Goal: Communication & Community: Answer question/provide support

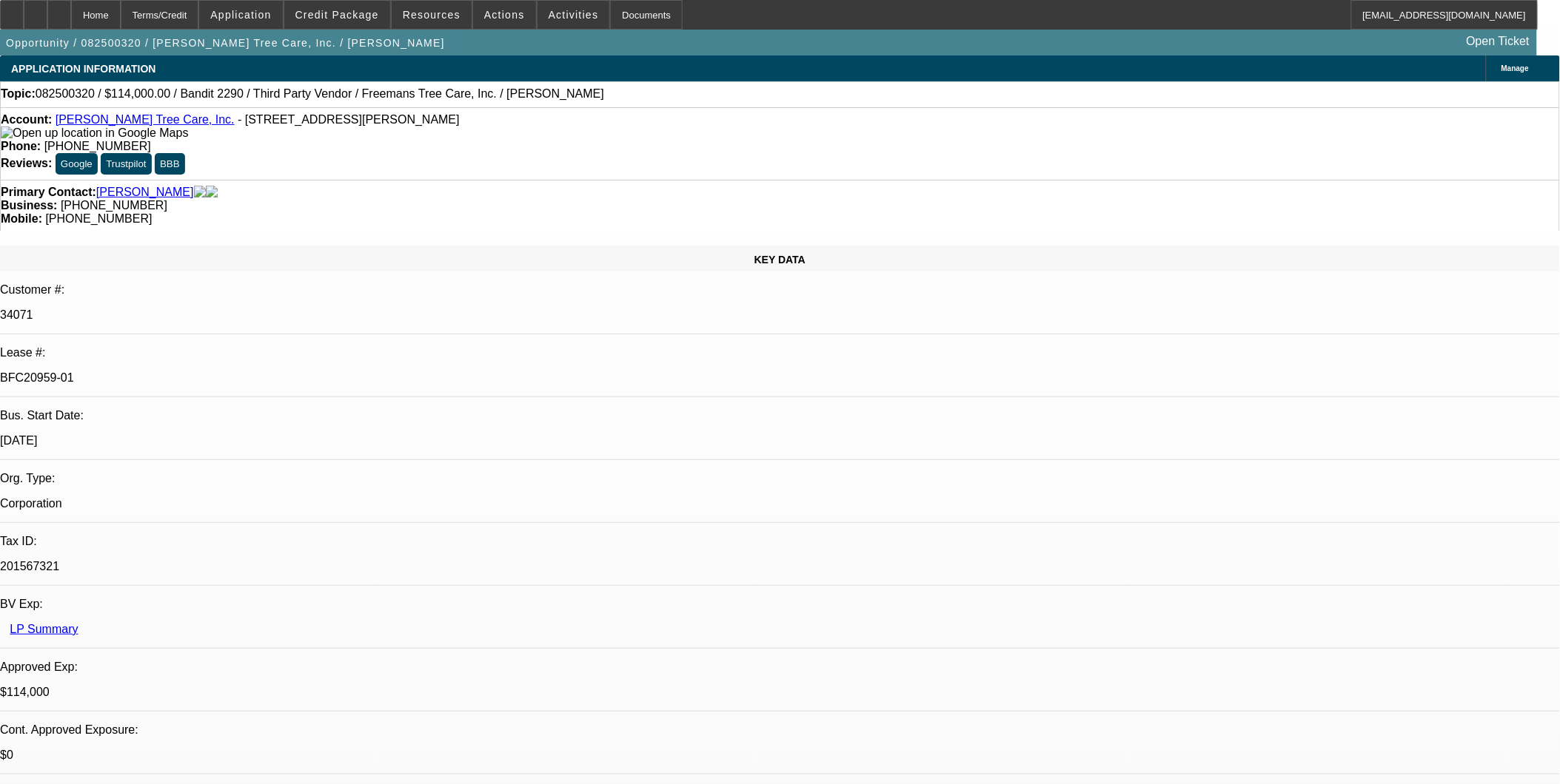
select select "0"
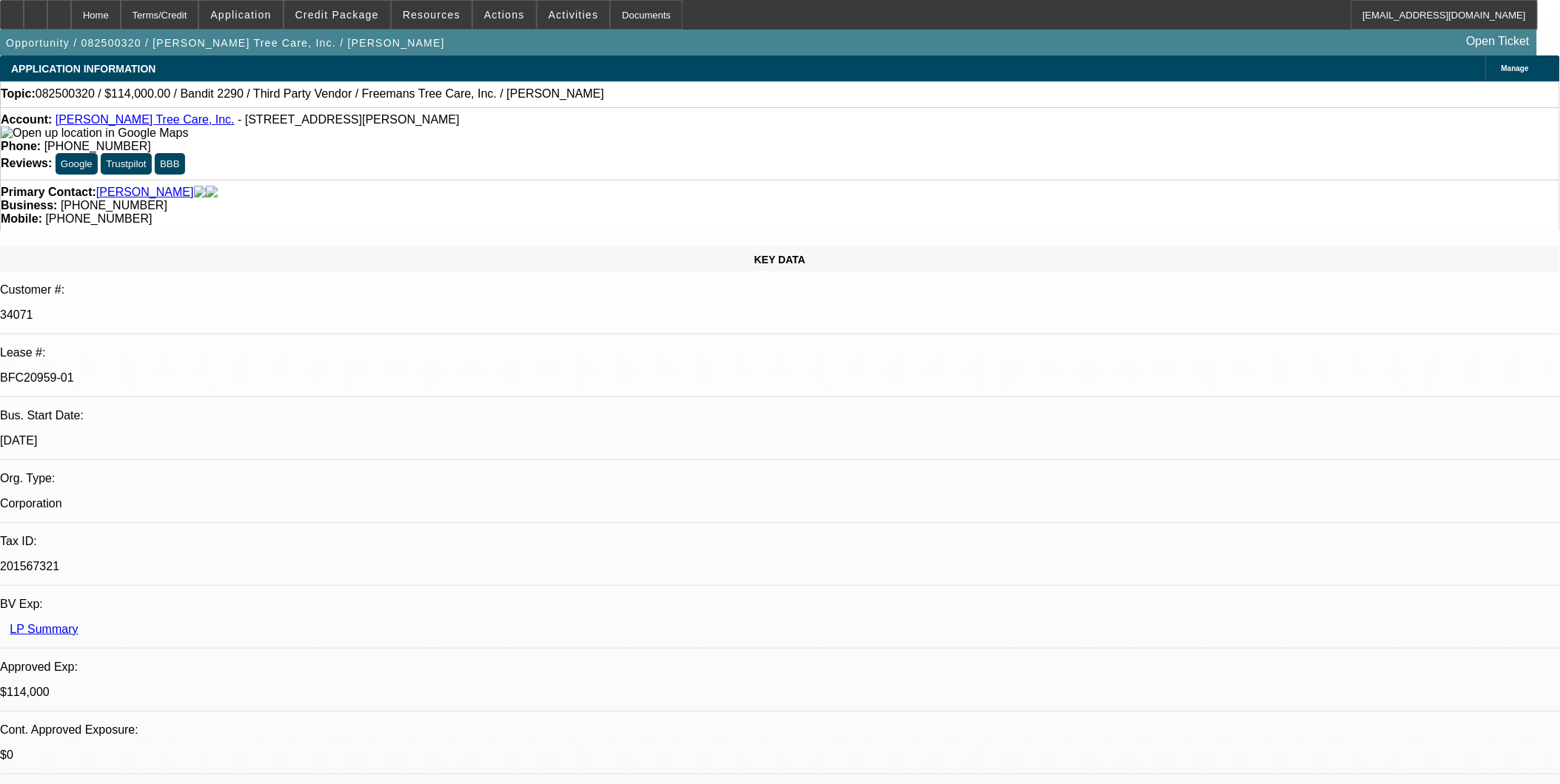
select select "0"
select select "2"
select select "0"
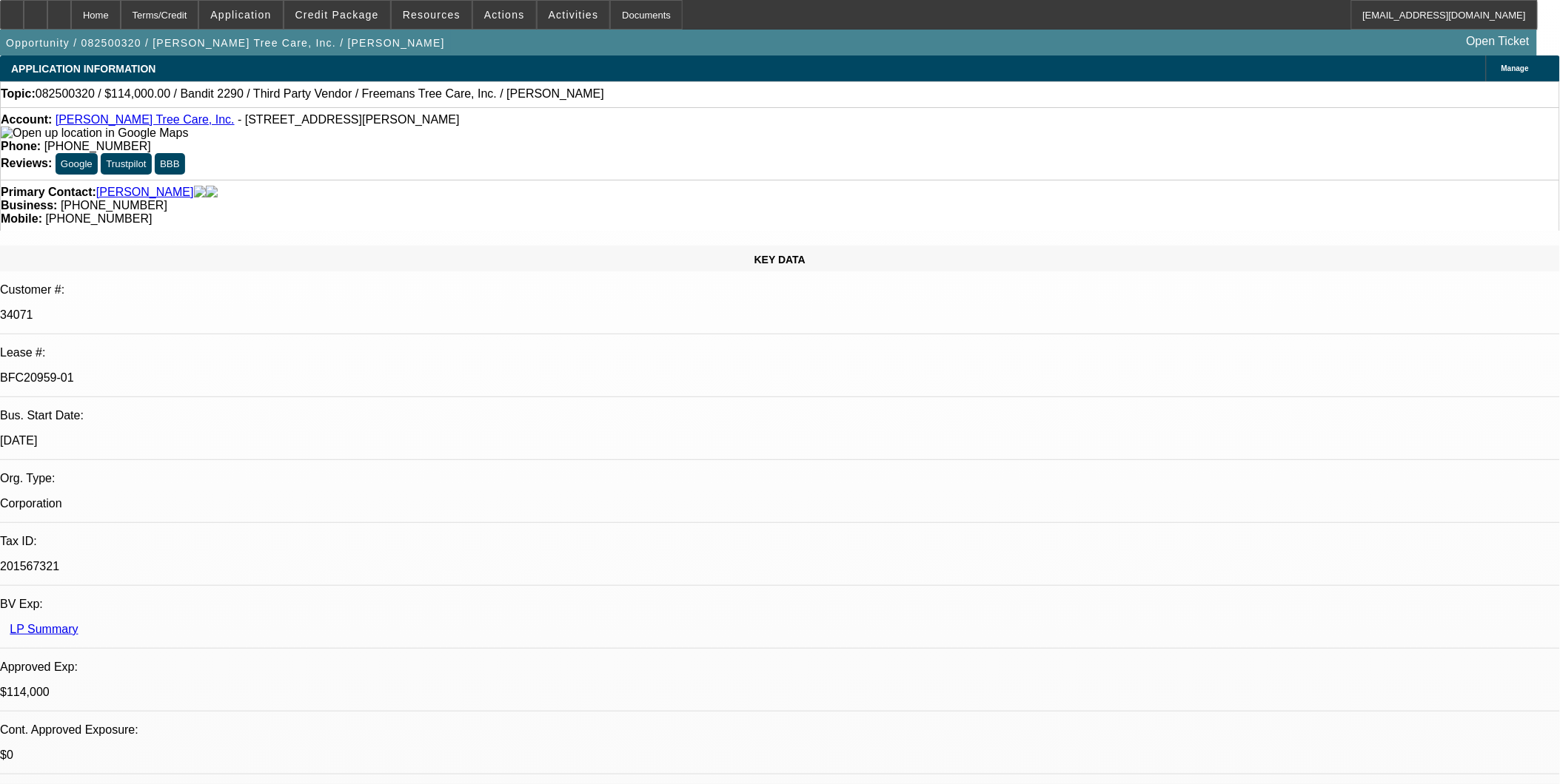
select select "2"
select select "0"
select select "1"
select select "6"
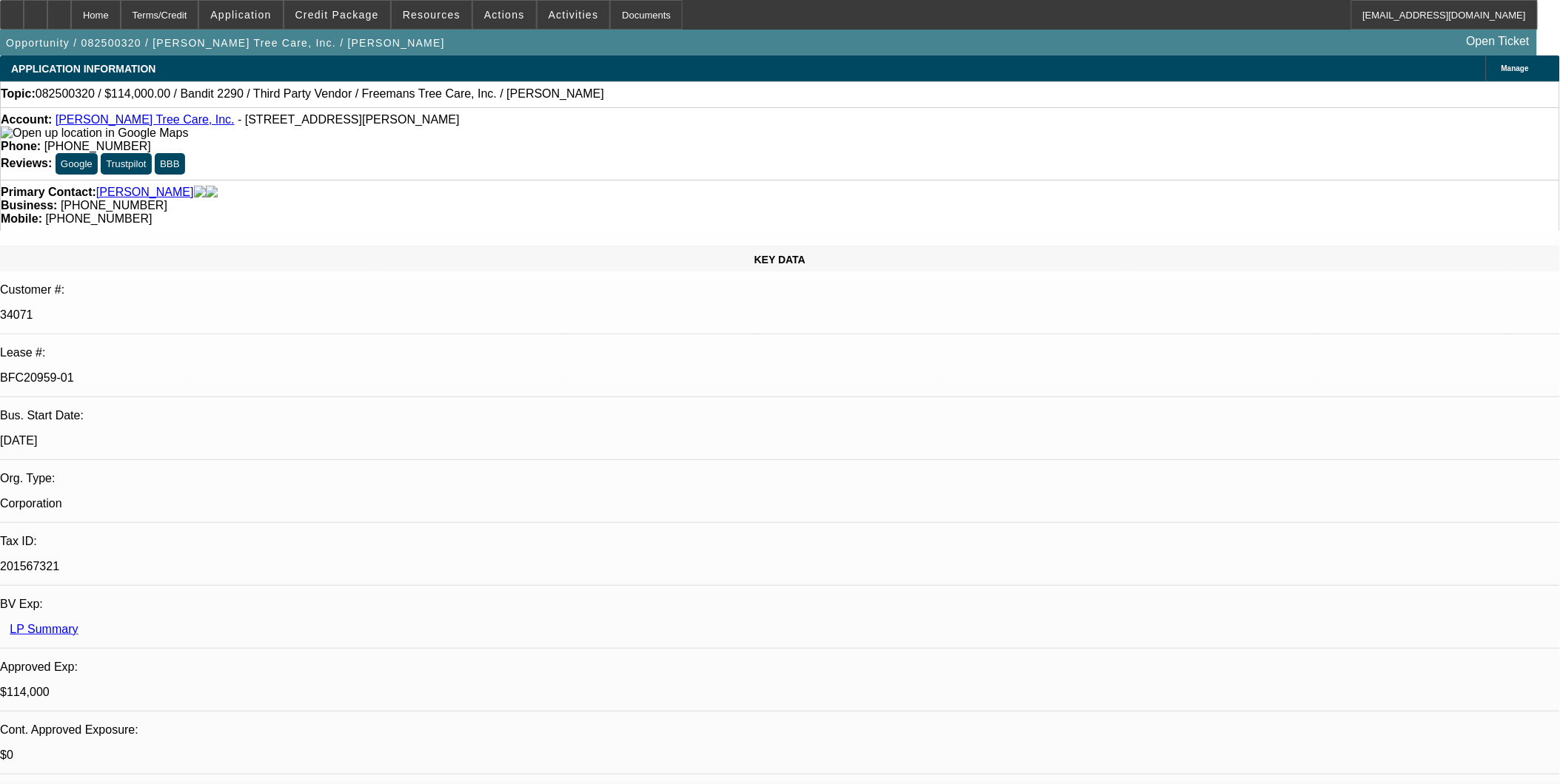
select select "1"
select select "6"
select select "1"
select select "2"
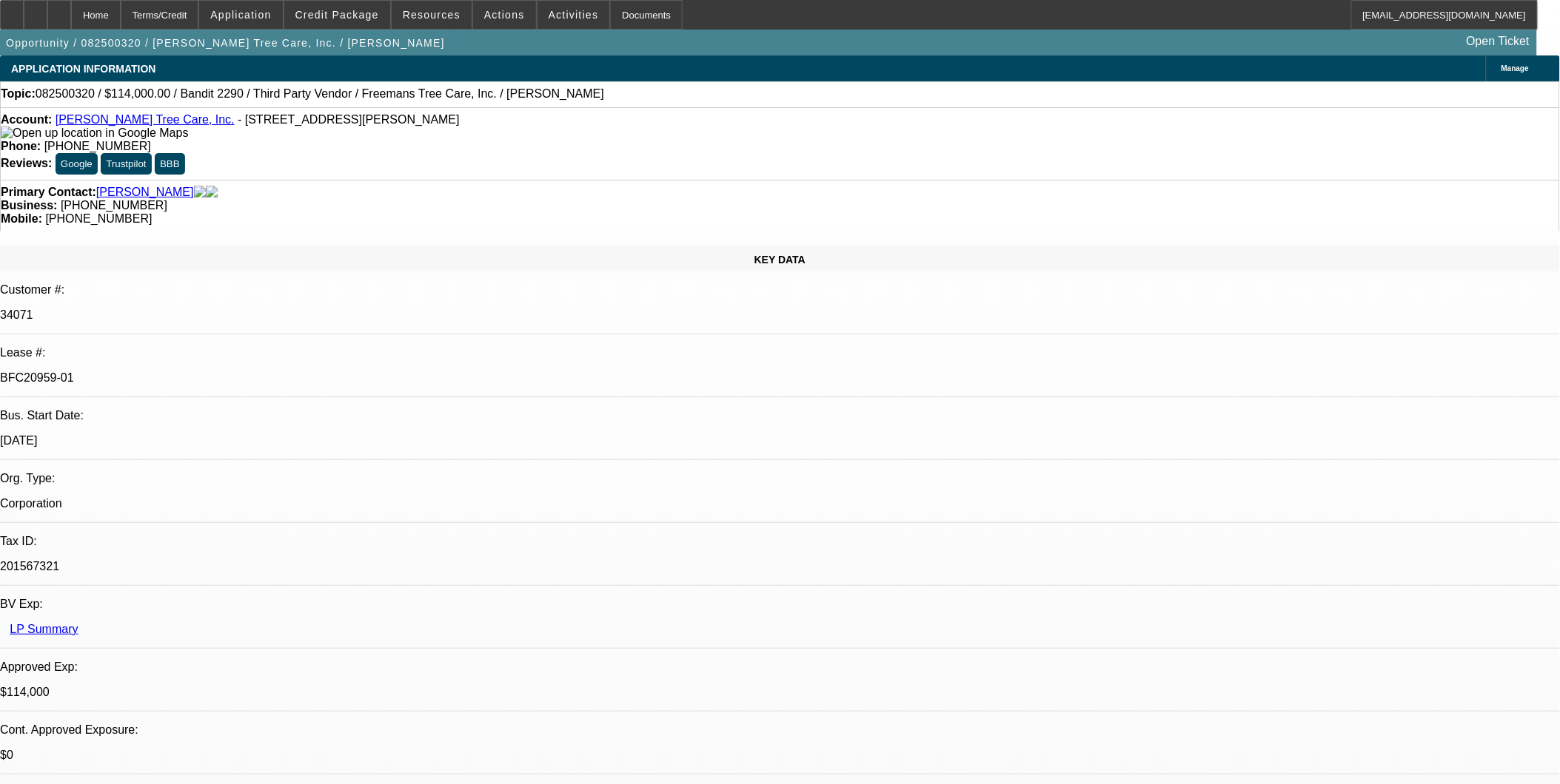
select select "6"
select select "1"
select select "2"
select select "6"
drag, startPoint x: 1180, startPoint y: 131, endPoint x: 1118, endPoint y: 133, distance: 62.0
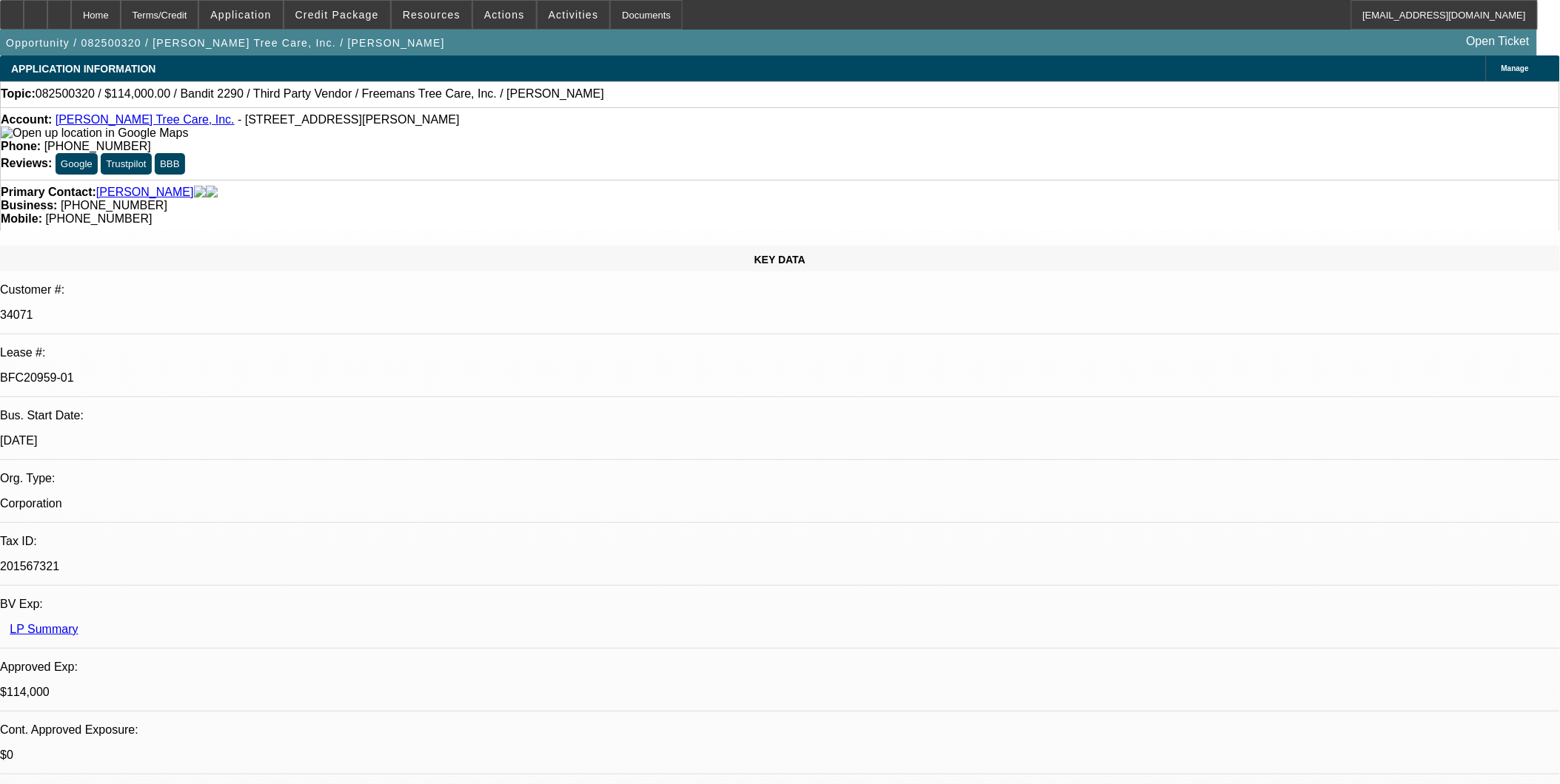
click at [1197, 188] on span "Reply All" at bounding box center [1184, 189] width 40 height 11
click at [1409, 223] on span "Forward" at bounding box center [1411, 226] width 37 height 11
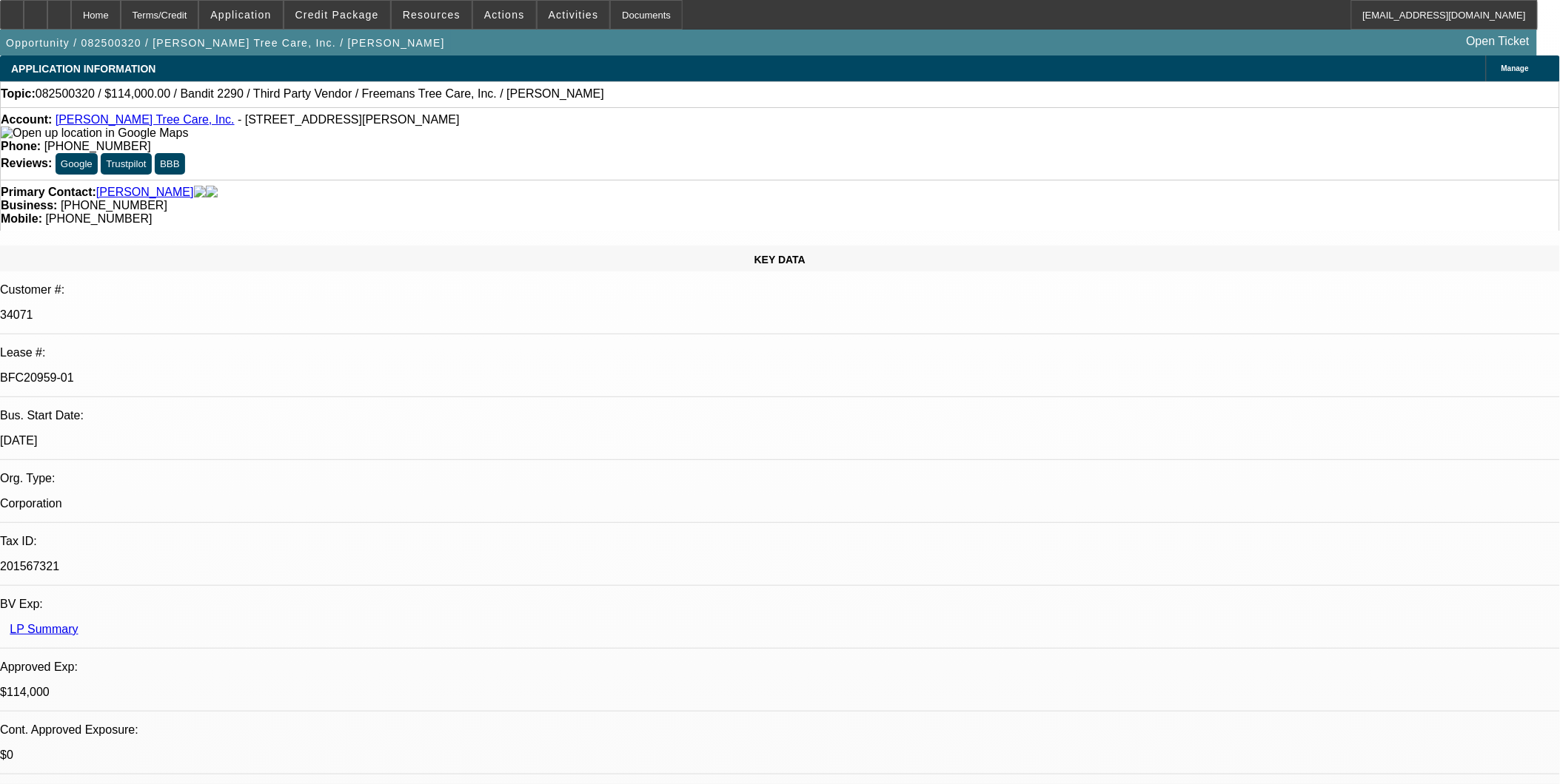
drag, startPoint x: 1265, startPoint y: 516, endPoint x: 1037, endPoint y: 499, distance: 228.6
drag, startPoint x: 1037, startPoint y: 499, endPoint x: 1049, endPoint y: 497, distance: 12.2
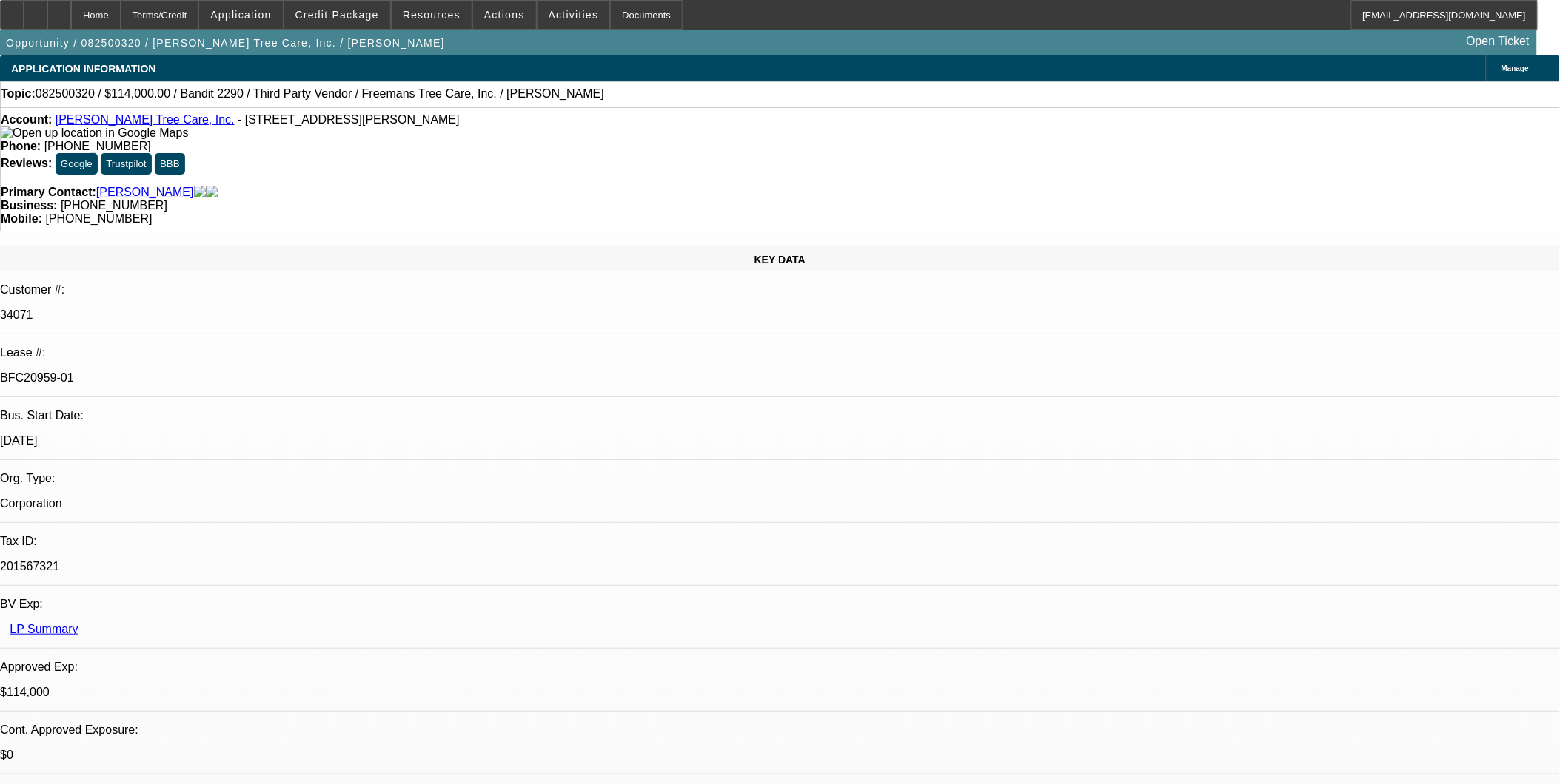
drag, startPoint x: 1055, startPoint y: 500, endPoint x: 1264, endPoint y: 515, distance: 209.5
copy p "Can we send the check to the seller directly? The customer inspected the equipm…"
